Goal: Information Seeking & Learning: Learn about a topic

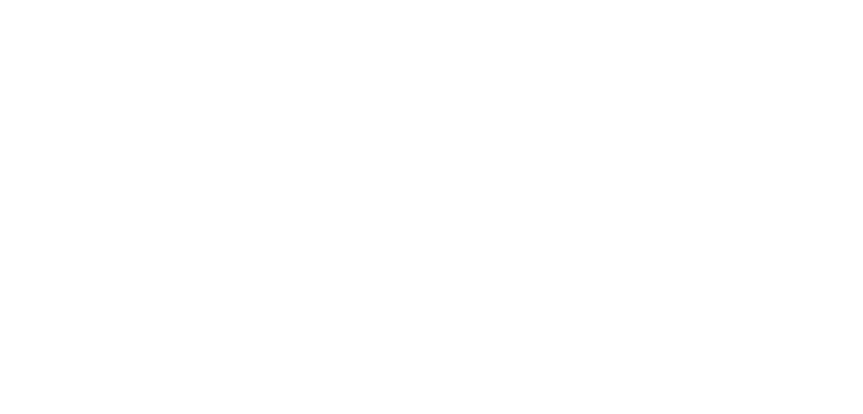
scroll to position [2496, 0]
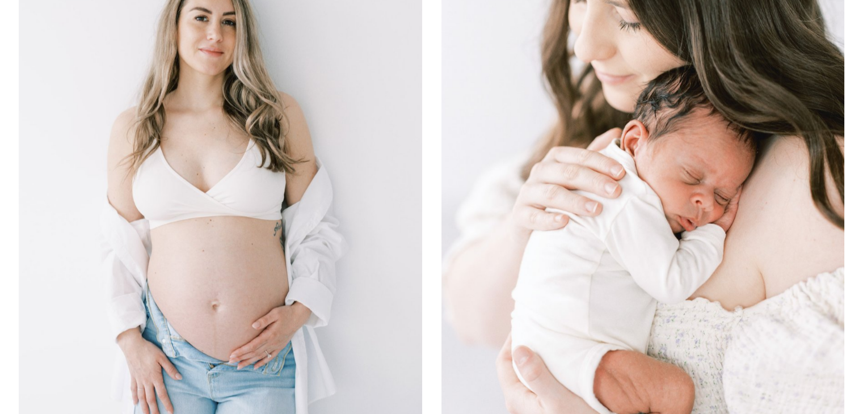
click at [547, 168] on img at bounding box center [642, 172] width 403 height 604
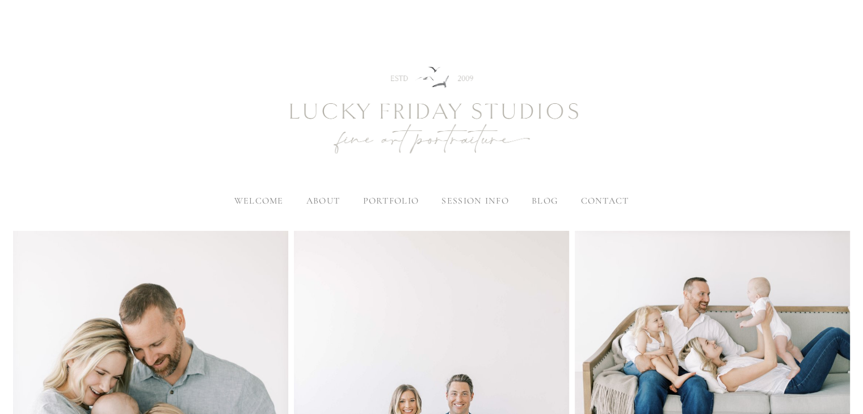
click at [543, 201] on span "blog" at bounding box center [545, 200] width 26 height 11
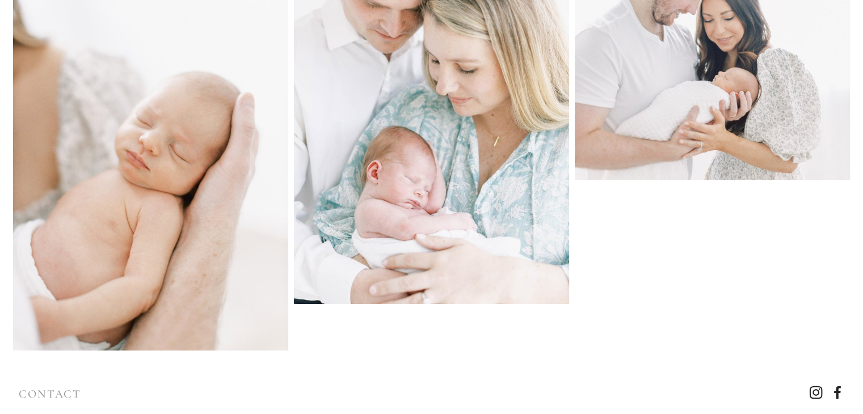
scroll to position [9040, 0]
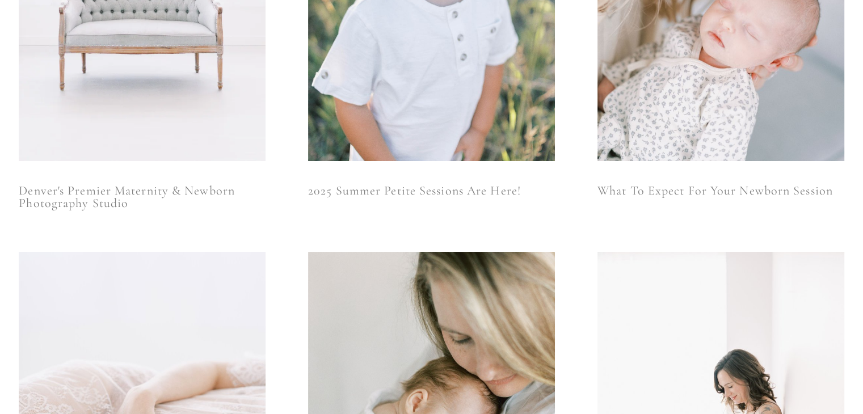
scroll to position [284, 0]
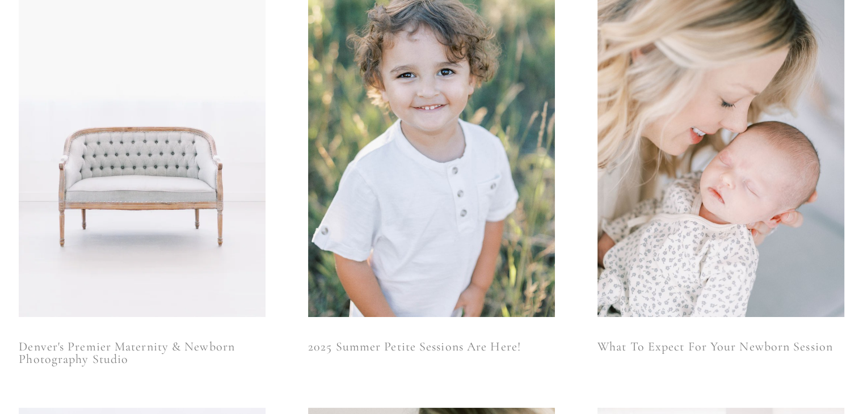
click at [395, 108] on img at bounding box center [431, 132] width 247 height 370
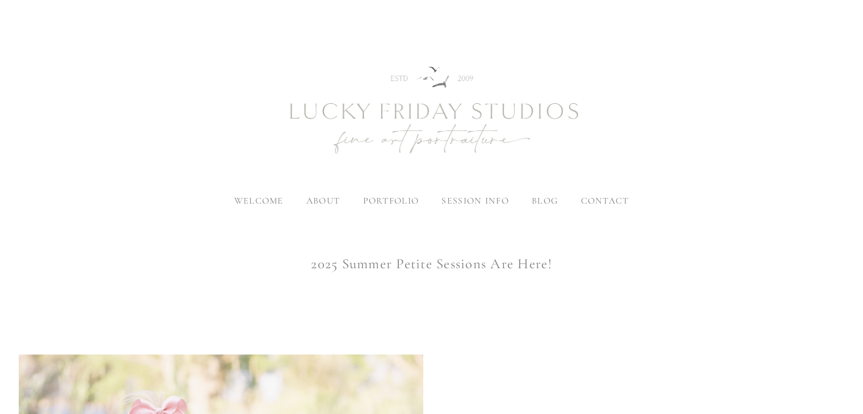
click at [542, 200] on span "blog" at bounding box center [545, 200] width 26 height 11
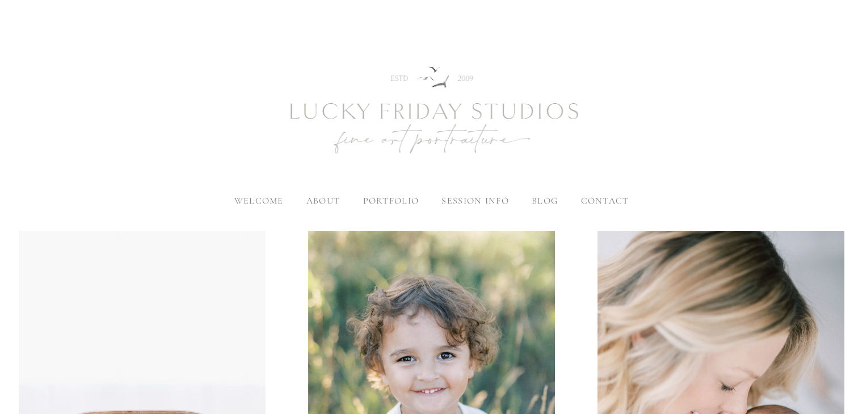
click at [541, 198] on span "blog" at bounding box center [545, 200] width 26 height 11
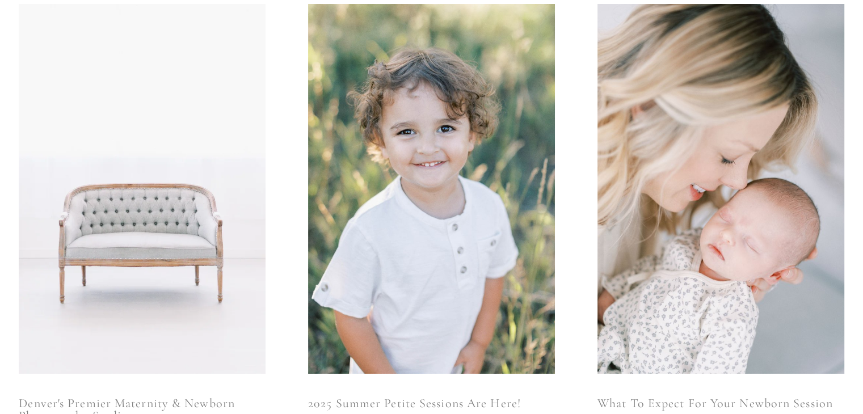
click at [209, 66] on img at bounding box center [142, 189] width 247 height 370
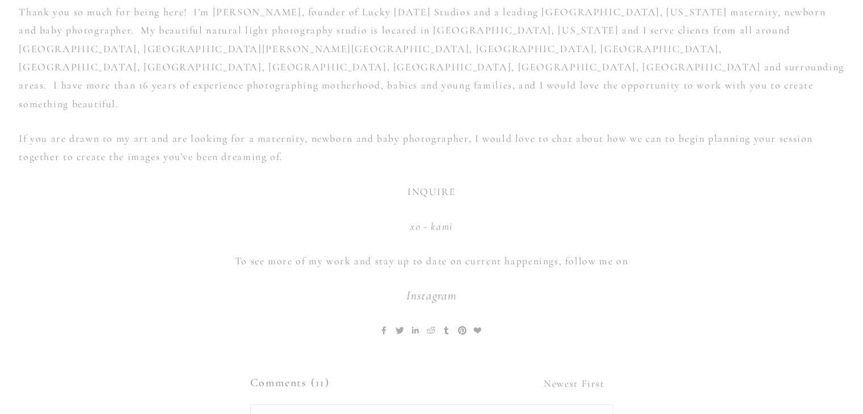
scroll to position [6750, 0]
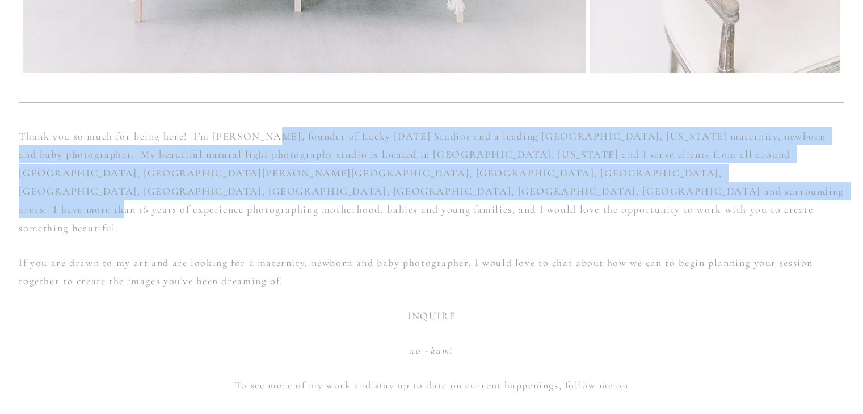
drag, startPoint x: 273, startPoint y: 130, endPoint x: 411, endPoint y: 189, distance: 149.7
click at [411, 189] on p "Thank you so much for being here! I’m Kami Vanous, founder of Lucky Friday Stud…" at bounding box center [431, 182] width 825 height 110
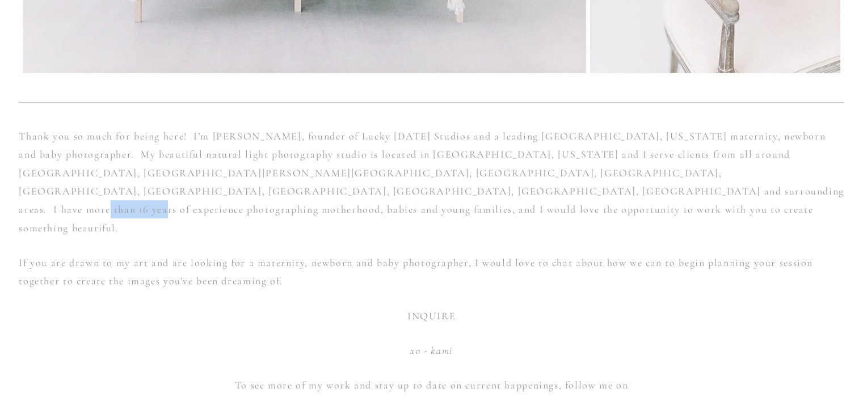
click at [411, 189] on p "Thank you so much for being here! I’m Kami Vanous, founder of Lucky Friday Stud…" at bounding box center [431, 182] width 825 height 110
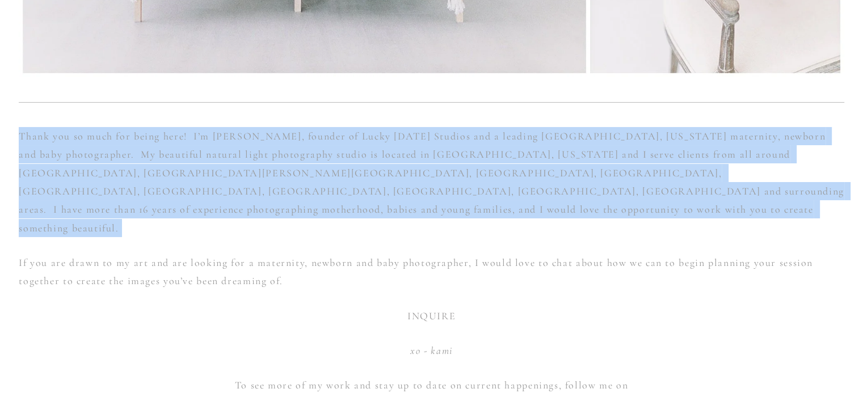
click at [411, 189] on p "Thank you so much for being here! I’m Kami Vanous, founder of Lucky Friday Stud…" at bounding box center [431, 182] width 825 height 110
click at [401, 158] on p "Thank you so much for being here! I’m Kami Vanous, founder of Lucky Friday Stud…" at bounding box center [431, 182] width 825 height 110
click at [400, 153] on p "Thank you so much for being here! I’m Kami Vanous, founder of Lucky Friday Stud…" at bounding box center [431, 182] width 825 height 110
click at [400, 149] on p "Thank you so much for being here! I’m Kami Vanous, founder of Lucky Friday Stud…" at bounding box center [431, 182] width 825 height 110
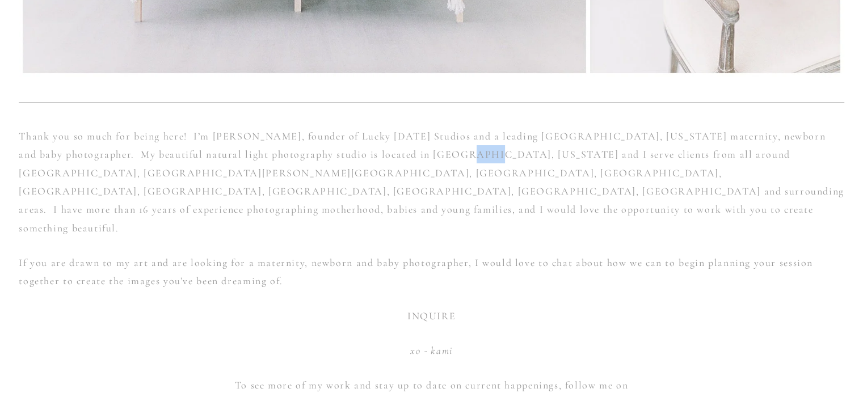
click at [400, 149] on p "Thank you so much for being here! I’m Kami Vanous, founder of Lucky Friday Stud…" at bounding box center [431, 182] width 825 height 110
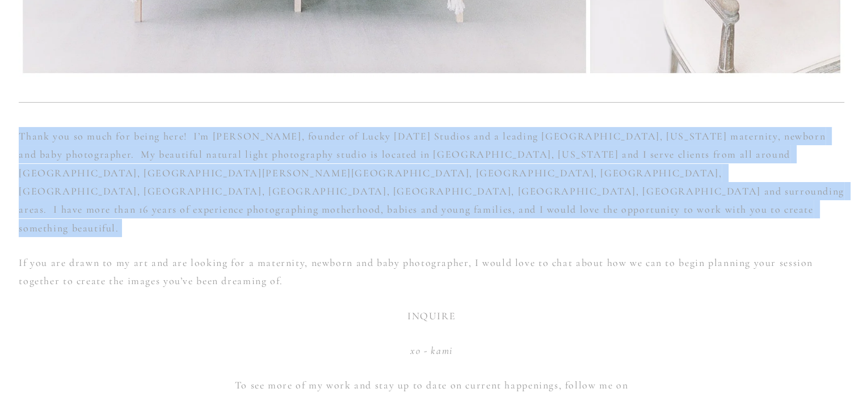
click at [400, 149] on p "Thank you so much for being here! I’m Kami Vanous, founder of Lucky Friday Stud…" at bounding box center [431, 182] width 825 height 110
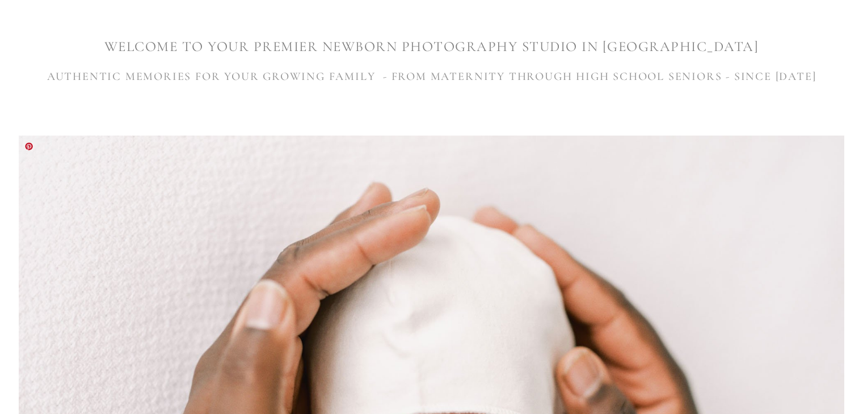
scroll to position [284, 0]
